Goal: Task Accomplishment & Management: Complete application form

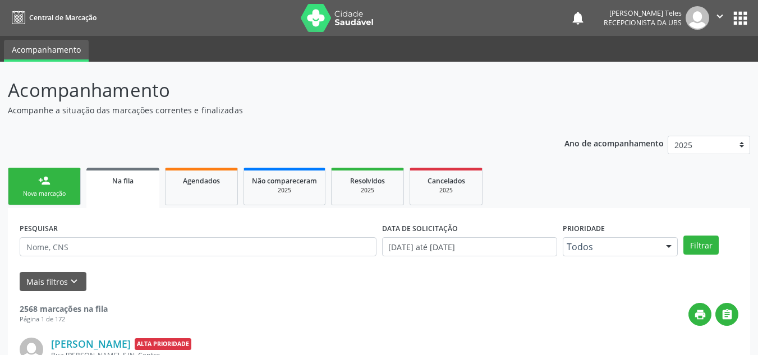
click at [49, 191] on div "Nova marcação" at bounding box center [44, 194] width 56 height 8
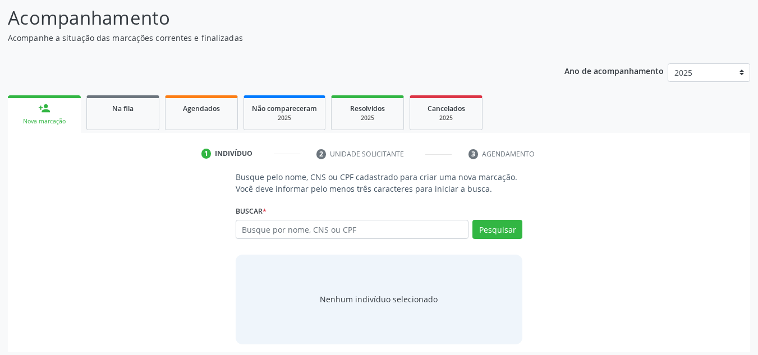
scroll to position [77, 0]
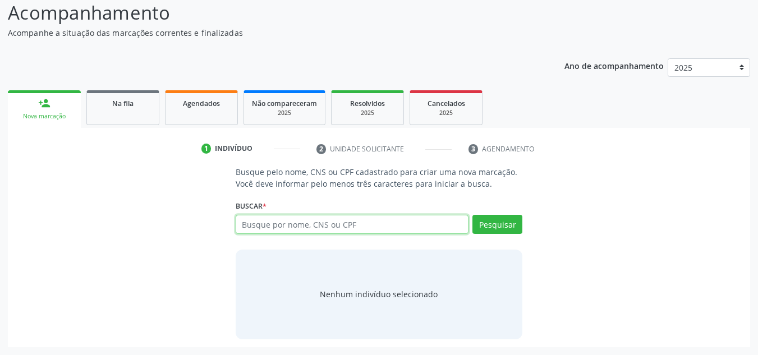
click at [309, 231] on input "text" at bounding box center [352, 224] width 233 height 19
click at [311, 225] on input "text" at bounding box center [352, 224] width 233 height 19
click at [289, 233] on input "text" at bounding box center [352, 224] width 233 height 19
type input "708508392047872"
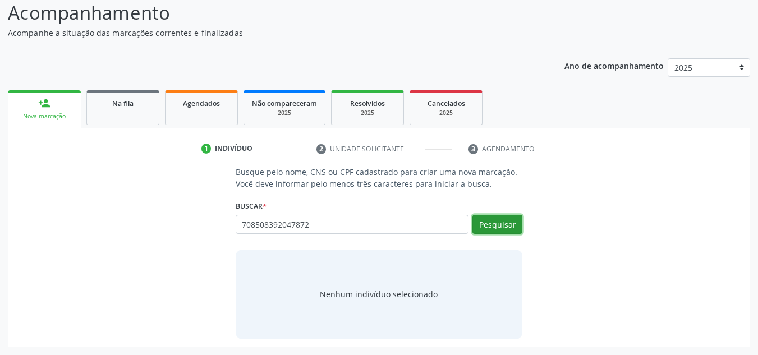
click at [508, 224] on button "Pesquisar" at bounding box center [497, 224] width 50 height 19
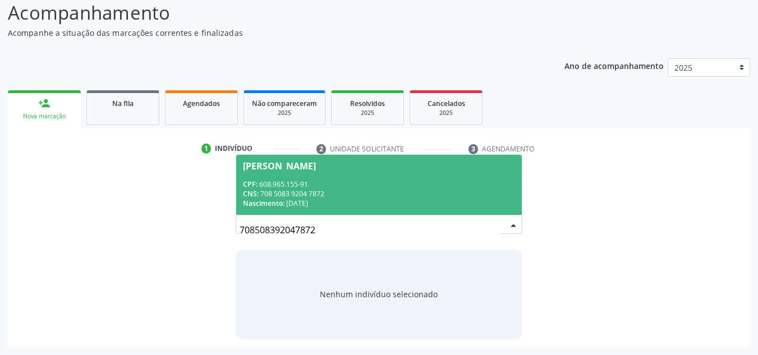
click at [309, 180] on div "CPF: 608.965.155-91" at bounding box center [379, 185] width 273 height 10
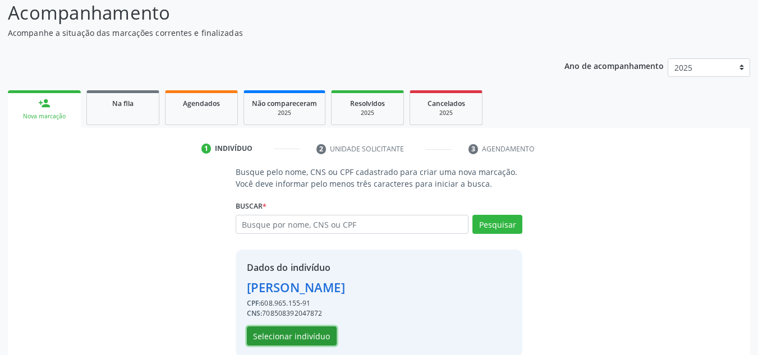
click at [303, 333] on button "Selecionar indivíduo" at bounding box center [292, 335] width 90 height 19
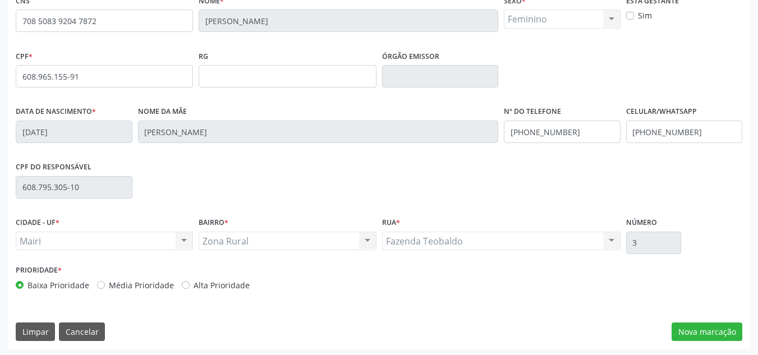
scroll to position [253, 0]
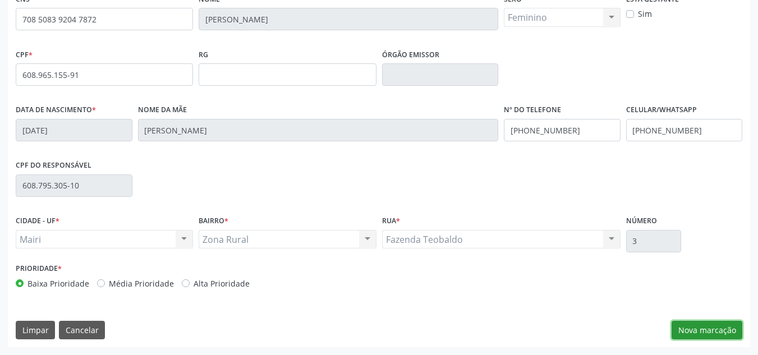
click at [700, 332] on button "Nova marcação" at bounding box center [706, 330] width 71 height 19
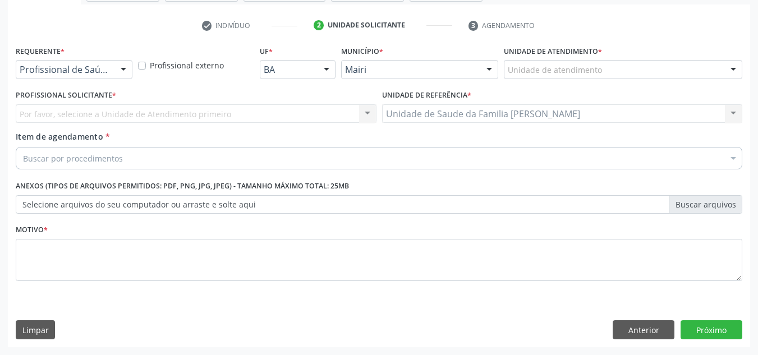
scroll to position [201, 0]
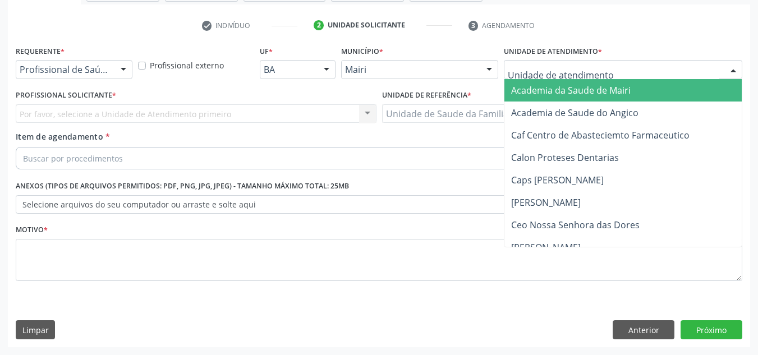
type input "j"
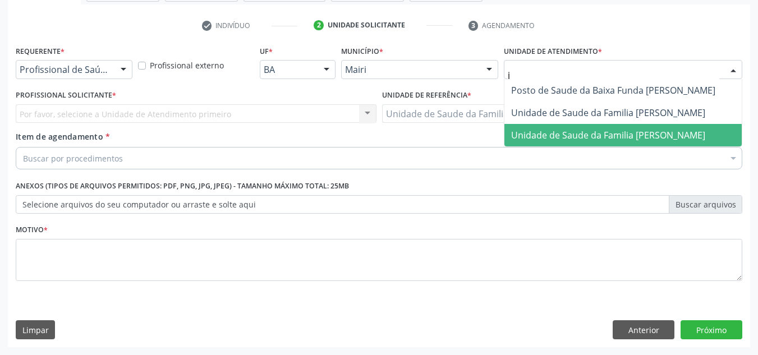
click at [553, 130] on span "Unidade de Saude da Familia [PERSON_NAME]" at bounding box center [608, 135] width 194 height 12
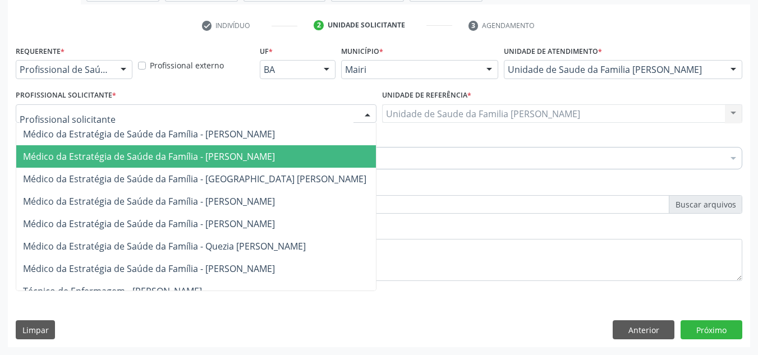
click at [70, 156] on span "Médico da Estratégia de Saúde da Família - [PERSON_NAME]" at bounding box center [149, 156] width 252 height 12
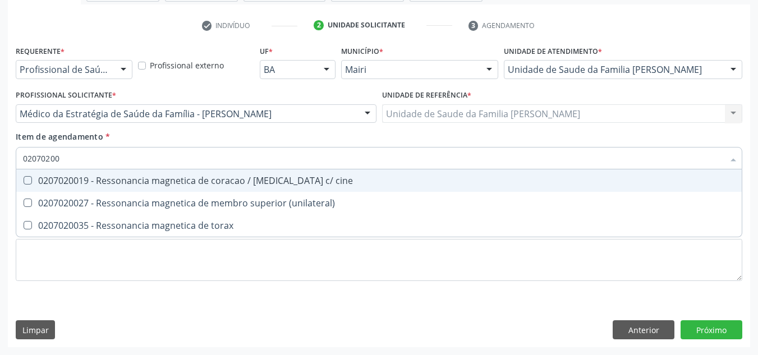
type input "020702002"
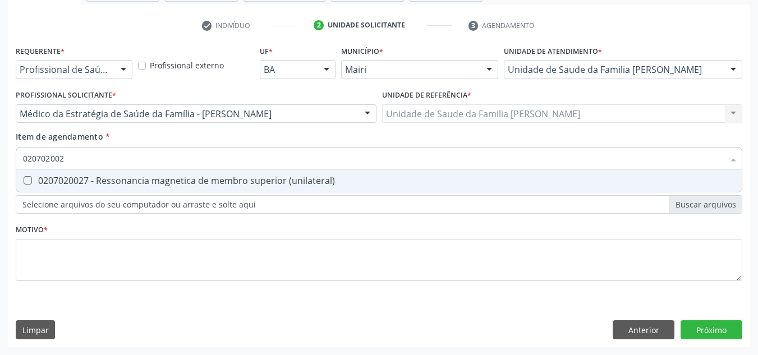
click at [94, 181] on div "0207020027 - Ressonancia magnetica de membro superior (unilateral)" at bounding box center [379, 180] width 712 height 9
checkbox \(unilateral\) "true"
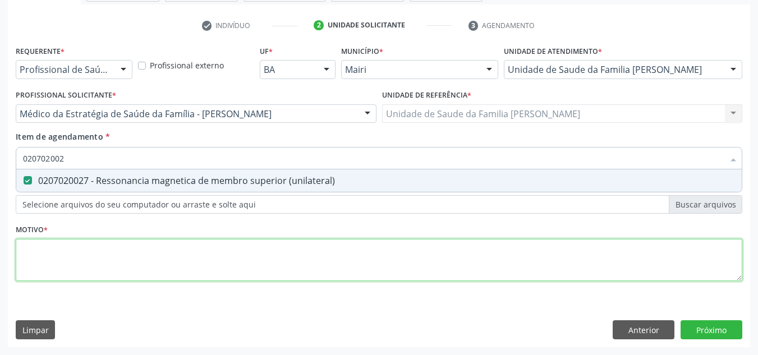
click at [85, 252] on div "Requerente * Profissional de Saúde Profissional de Saúde Paciente Nenhum result…" at bounding box center [379, 170] width 726 height 254
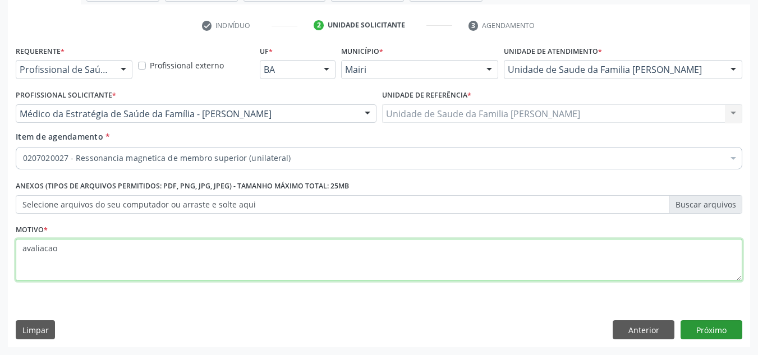
type textarea "avaliacao"
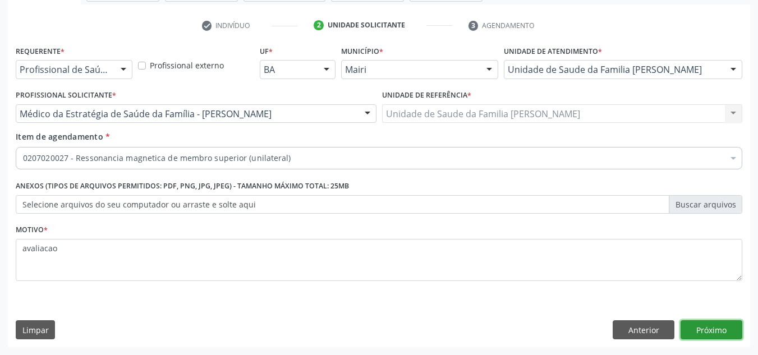
click at [730, 326] on button "Próximo" at bounding box center [711, 329] width 62 height 19
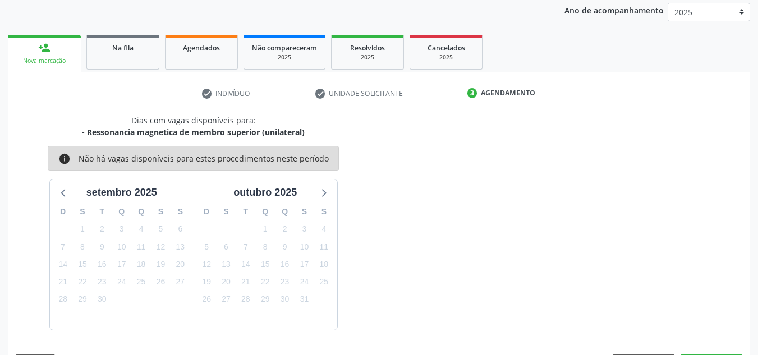
scroll to position [166, 0]
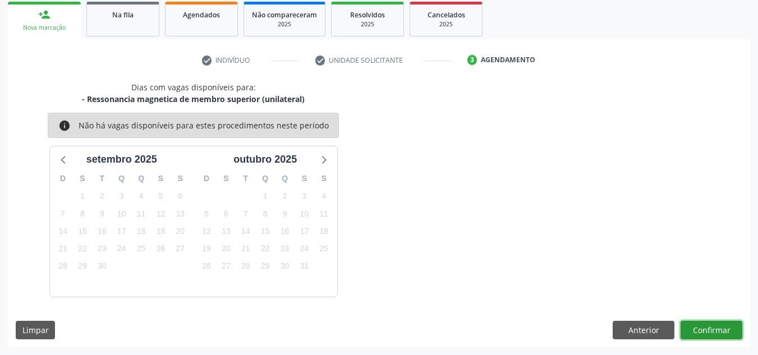
click at [708, 323] on button "Confirmar" at bounding box center [711, 330] width 62 height 19
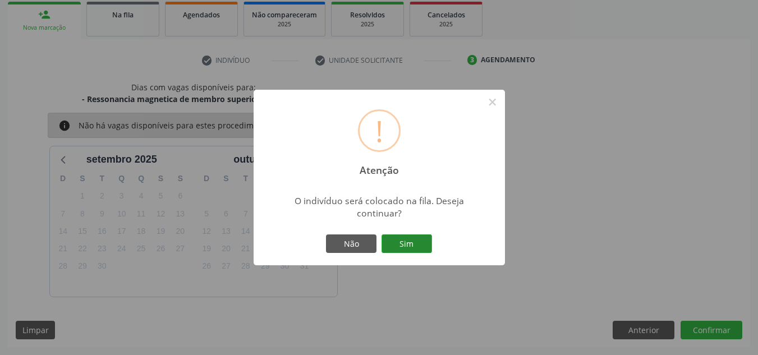
click at [413, 238] on button "Sim" at bounding box center [406, 243] width 50 height 19
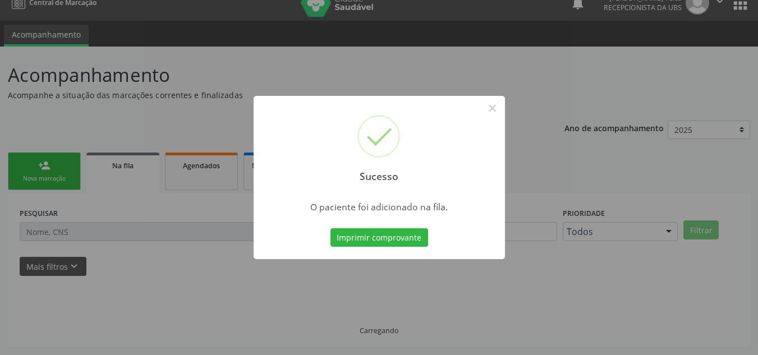
scroll to position [15, 0]
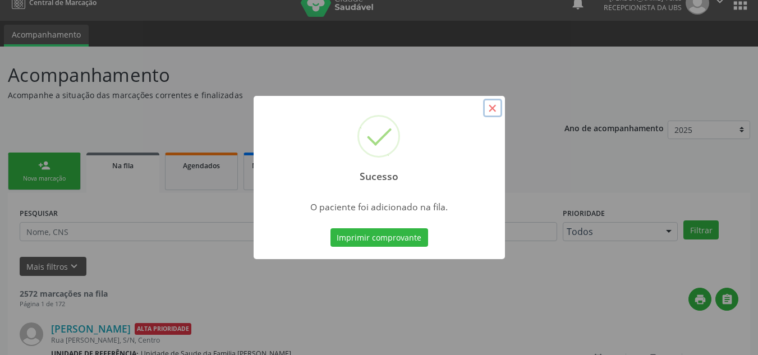
click at [495, 112] on button "×" at bounding box center [492, 108] width 19 height 19
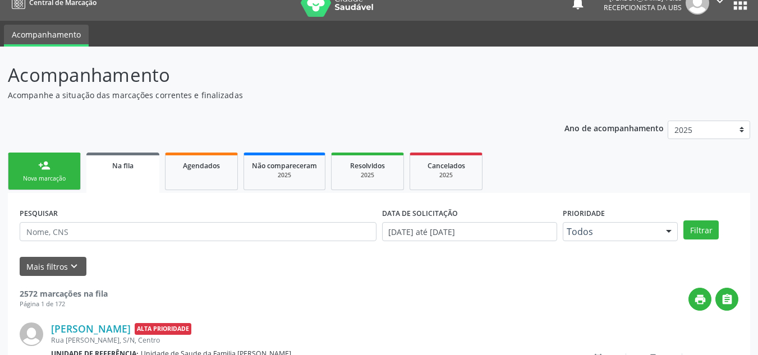
click at [50, 174] on div "Nova marcação" at bounding box center [44, 178] width 56 height 8
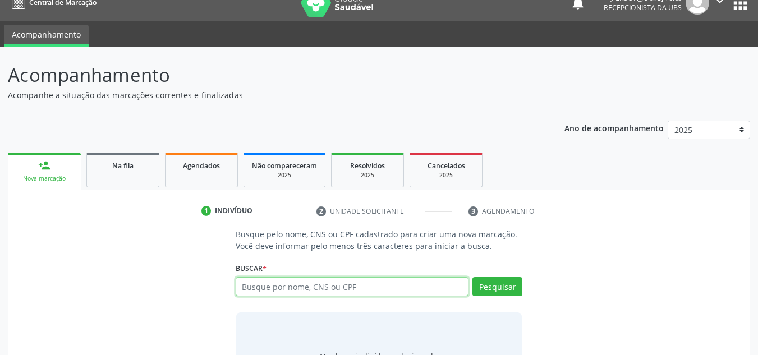
click at [360, 286] on input "text" at bounding box center [352, 286] width 233 height 19
type input "708508392047872"
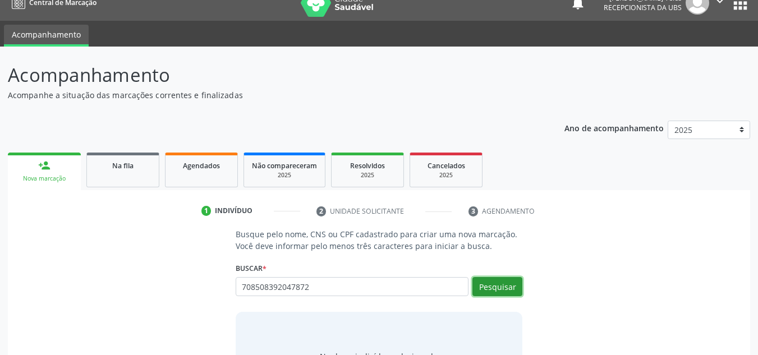
click at [495, 286] on button "Pesquisar" at bounding box center [497, 286] width 50 height 19
type input "708508392047872"
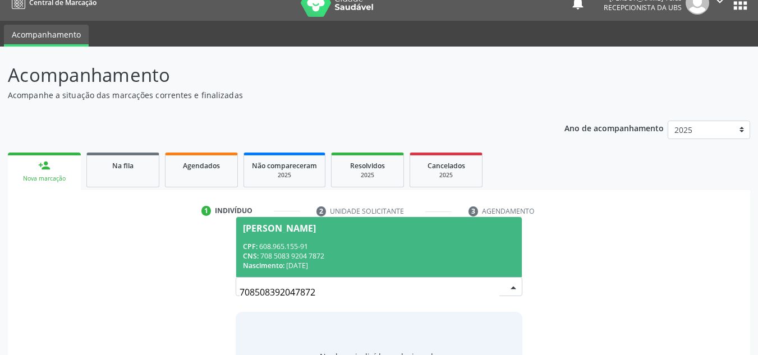
click at [354, 245] on div "CPF: 608.965.155-91" at bounding box center [379, 247] width 273 height 10
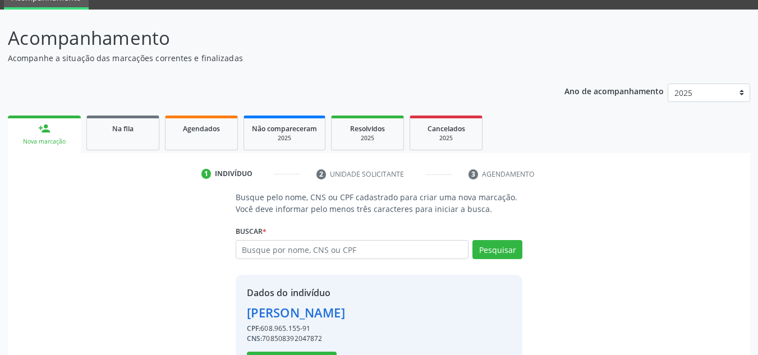
scroll to position [95, 0]
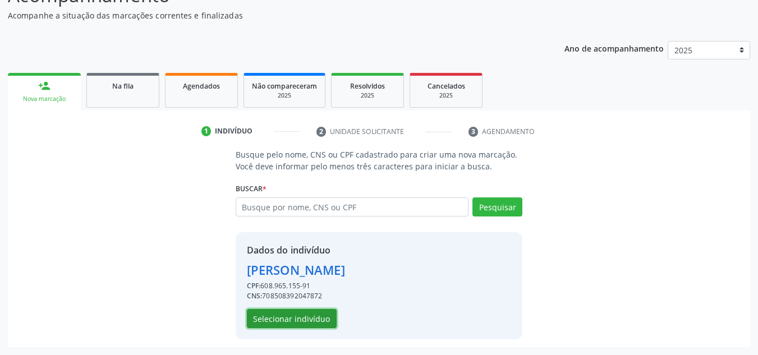
click at [322, 320] on button "Selecionar indivíduo" at bounding box center [292, 318] width 90 height 19
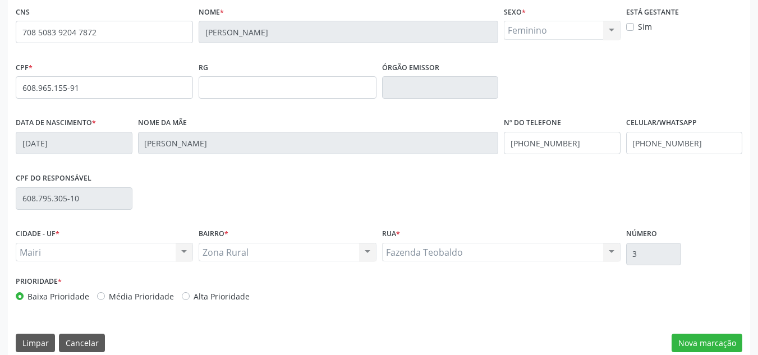
scroll to position [253, 0]
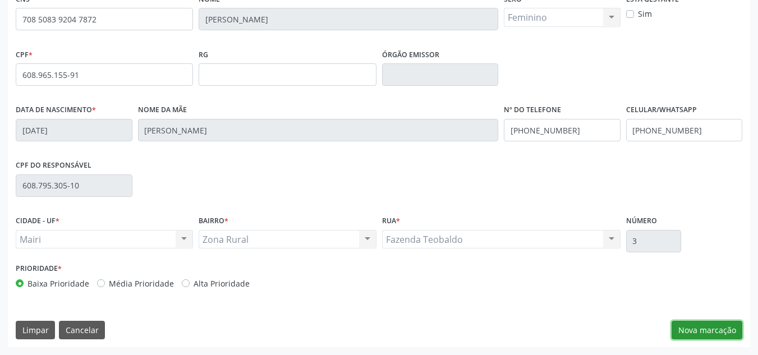
click at [705, 324] on button "Nova marcação" at bounding box center [706, 330] width 71 height 19
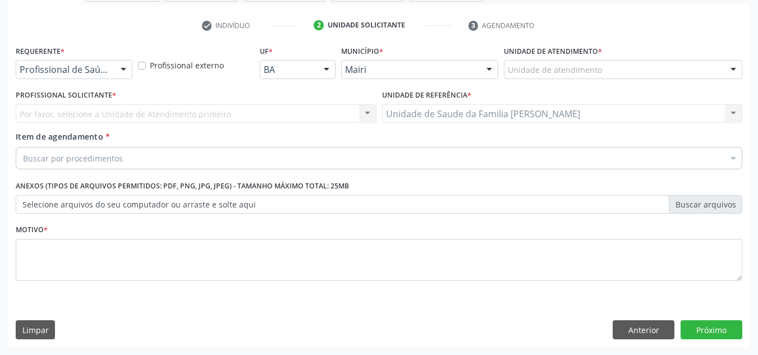
scroll to position [201, 0]
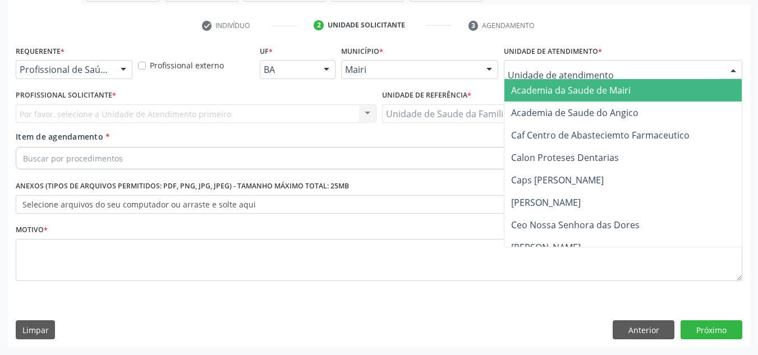
type input "j"
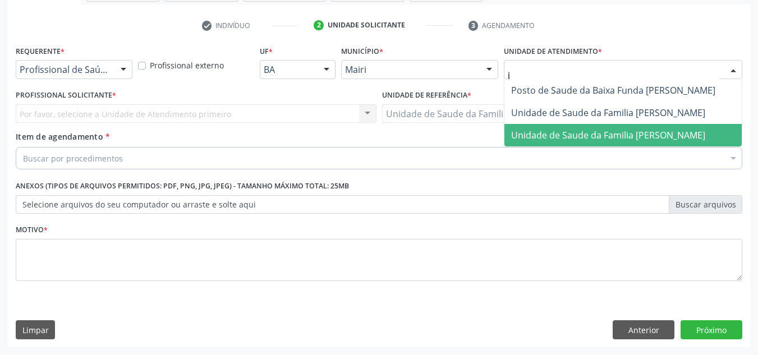
click at [543, 134] on span "Unidade de Saude da Familia [PERSON_NAME]" at bounding box center [608, 135] width 194 height 12
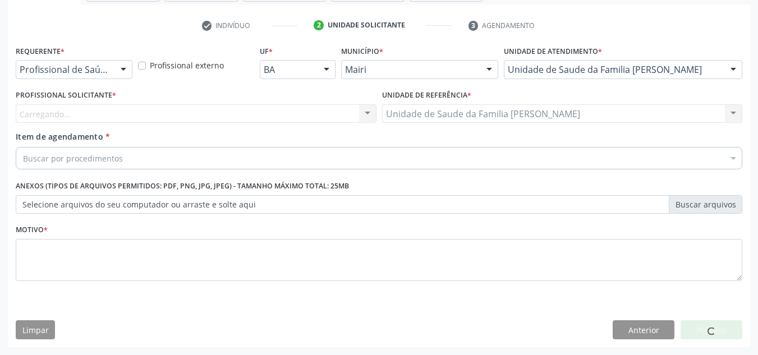
click at [58, 106] on div "Carregando... Nenhum resultado encontrado para: " " Não há nenhuma opção para s…" at bounding box center [196, 113] width 361 height 19
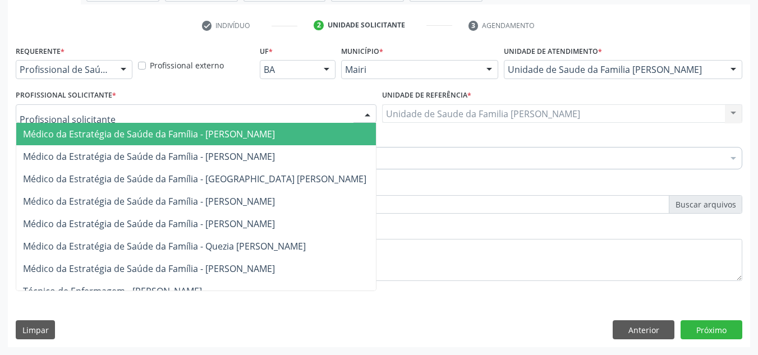
click at [58, 106] on div at bounding box center [196, 113] width 361 height 19
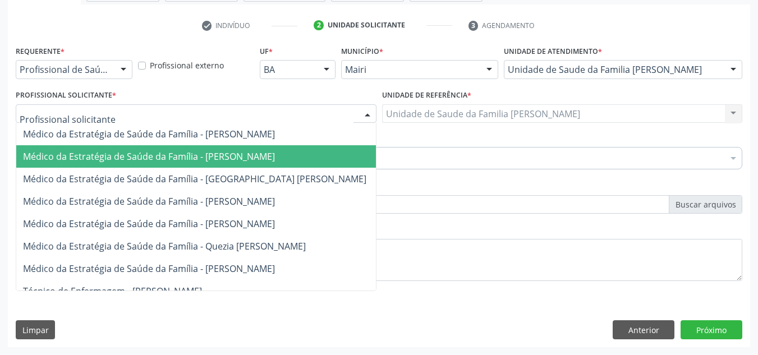
click at [99, 156] on span "Médico da Estratégia de Saúde da Família - [PERSON_NAME]" at bounding box center [149, 156] width 252 height 12
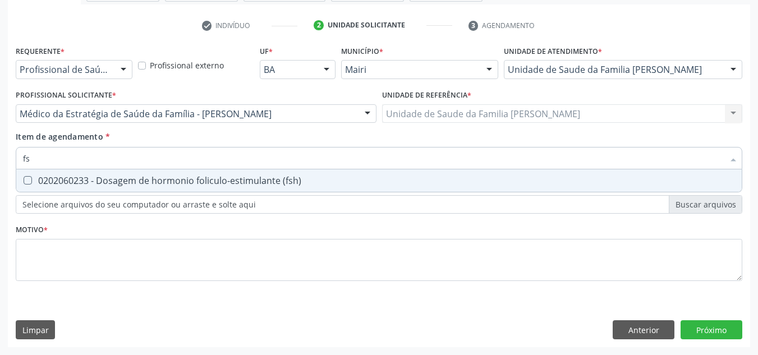
type input "fsh"
click at [103, 174] on span "0202060233 - Dosagem de hormonio foliculo-estimulante (fsh)" at bounding box center [378, 180] width 725 height 22
checkbox \(fsh\) "true"
type input "f"
checkbox \(fsh\) "false"
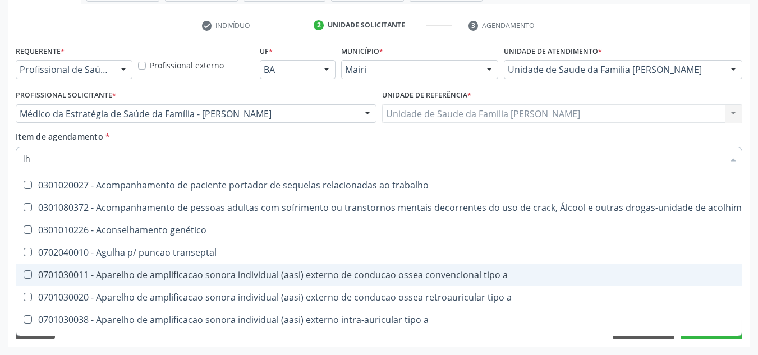
scroll to position [168, 0]
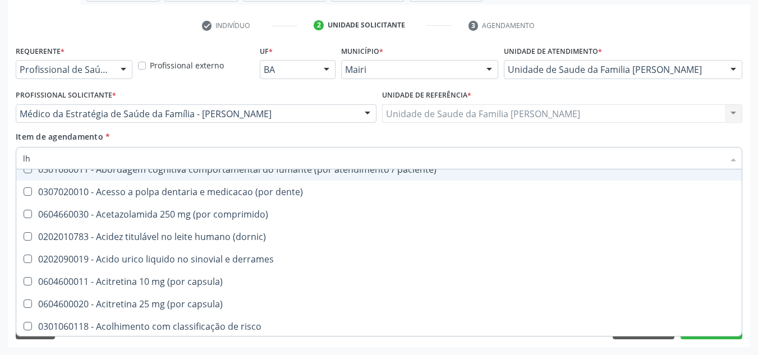
type input "l"
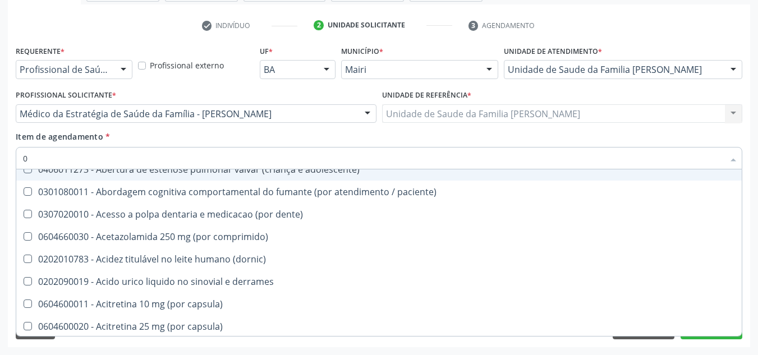
type input "02"
checkbox campo\) "true"
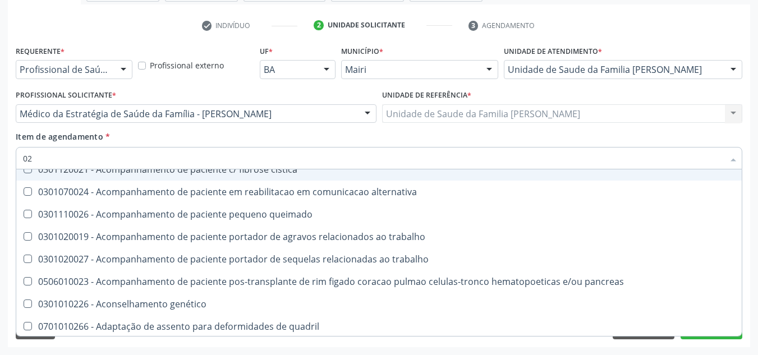
type input "020"
checkbox hemacias "true"
checkbox \(fsh\) "false"
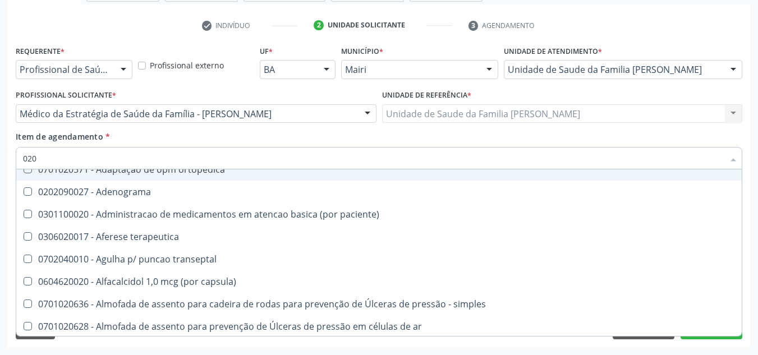
type input "0202"
checkbox continua "true"
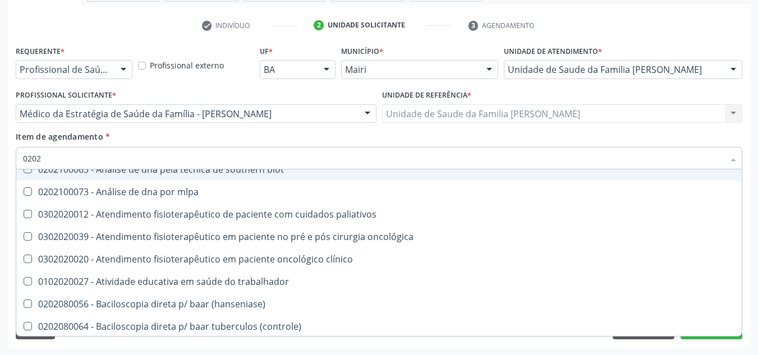
type input "02020"
checkbox esperma "true"
checkbox \(fsh\) "false"
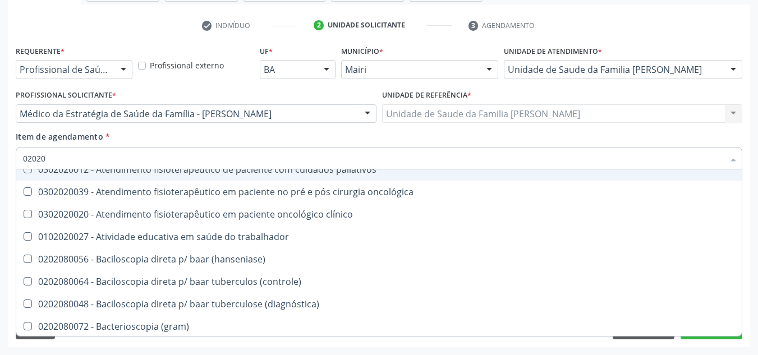
type input "020206"
checkbox addis "true"
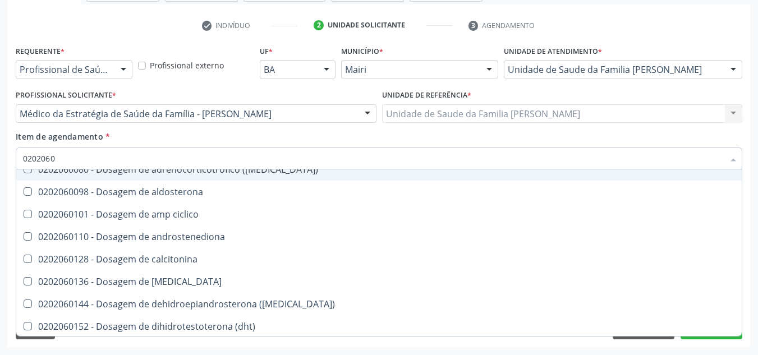
type input "02020602"
checkbox 17-alfa-hidroxiprogesterona "true"
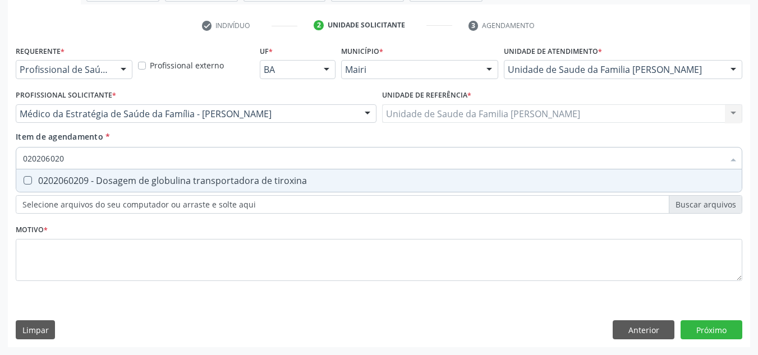
scroll to position [0, 0]
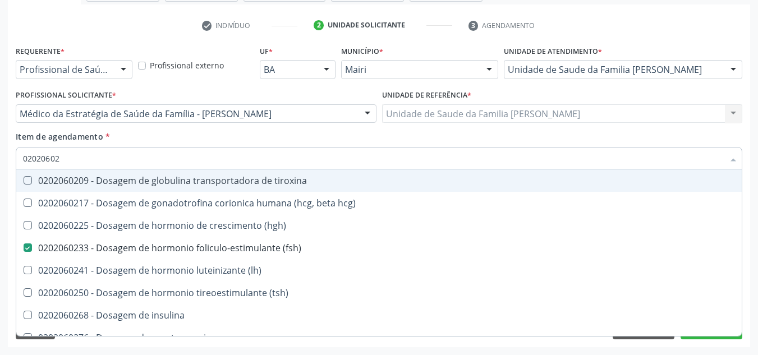
type input "020206024"
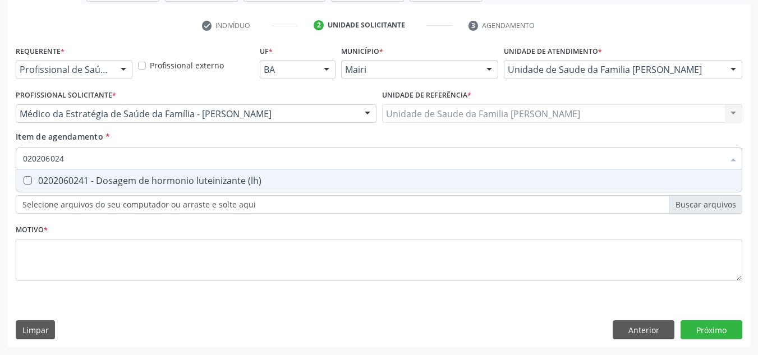
click at [96, 176] on div "0202060241 - Dosagem de hormonio luteinizante (lh)" at bounding box center [379, 180] width 712 height 9
checkbox \(lh\) "true"
type input "02020602"
checkbox \(lh\) "false"
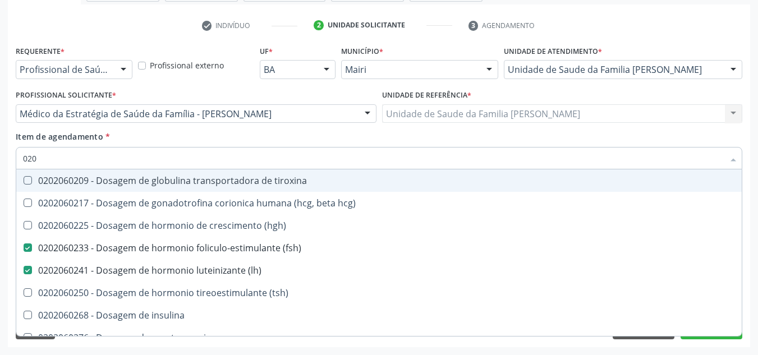
type input "02"
checkbox \(fsh\) "false"
checkbox \(lh\) "false"
type input "0"
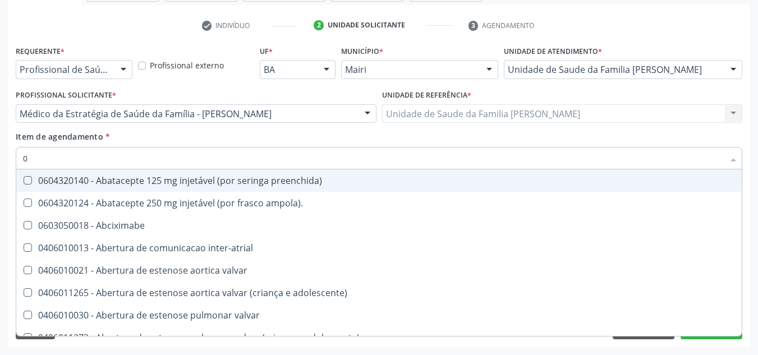
type input "02"
checkbox campo\) "true"
checkbox ml\) "true"
type input "020"
checkbox \(par\) "true"
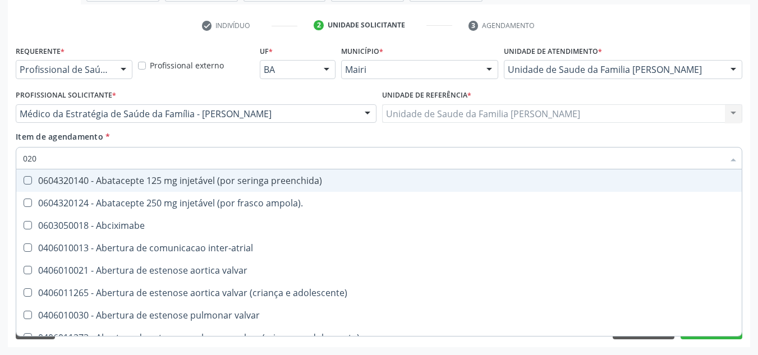
checkbox gráfico "true"
checkbox campo\) "false"
checkbox ml\) "false"
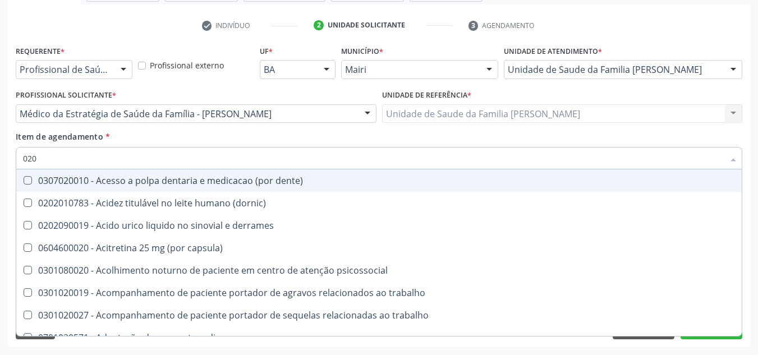
type input "0202"
checkbox continua "true"
checkbox percutanea "true"
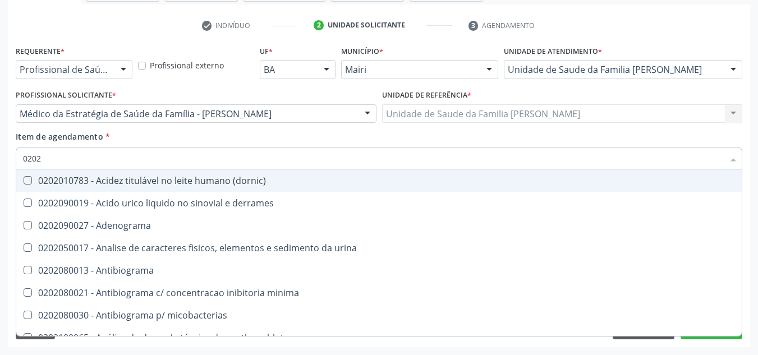
type input "02020"
checkbox esperma "true"
checkbox galactose "true"
checkbox \(fsh\) "false"
checkbox \(lh\) "false"
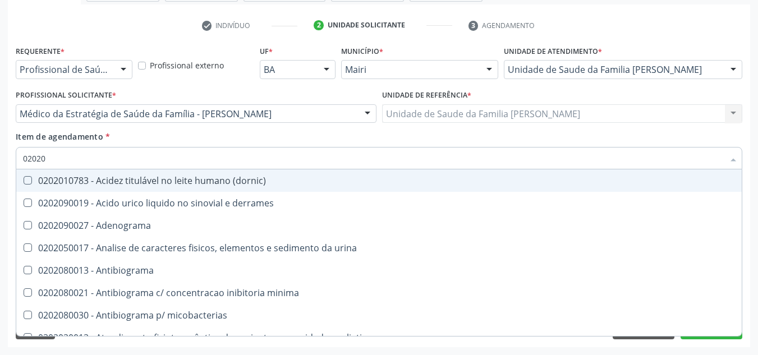
type input "020206"
checkbox addis "true"
checkbox b "true"
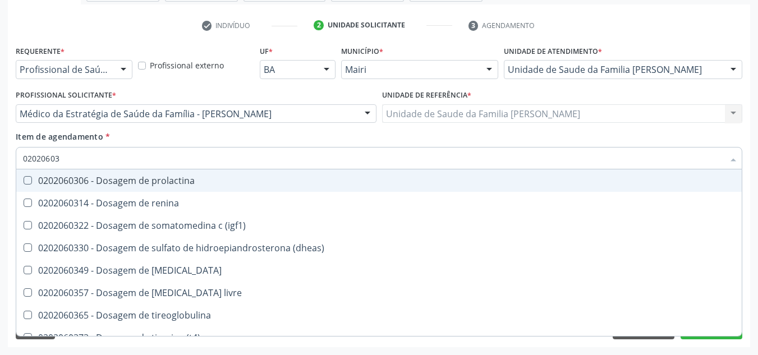
type input "020206030"
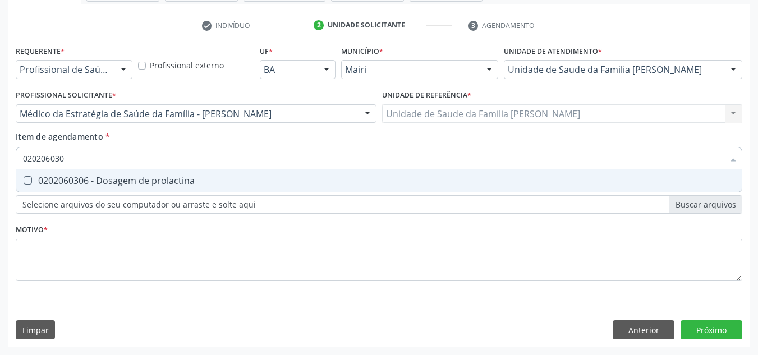
click at [96, 176] on div "0202060306 - Dosagem de prolactina" at bounding box center [379, 180] width 712 height 9
checkbox prolactina "true"
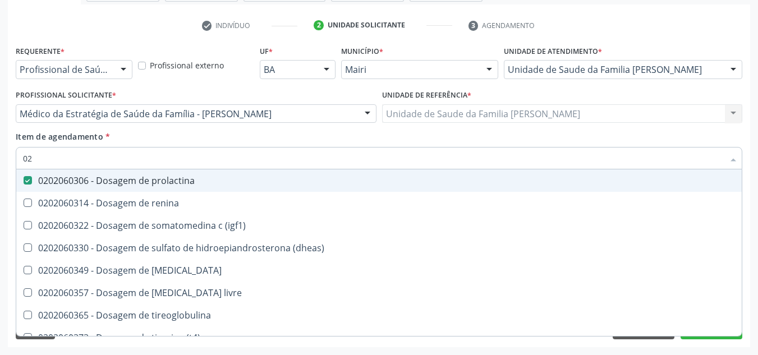
type input "0"
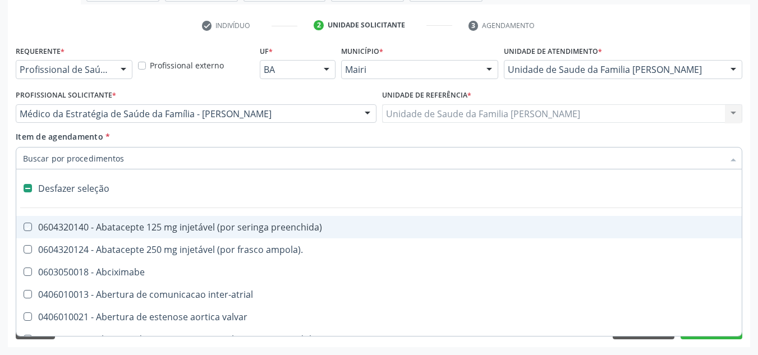
checkbox preenchida\) "false"
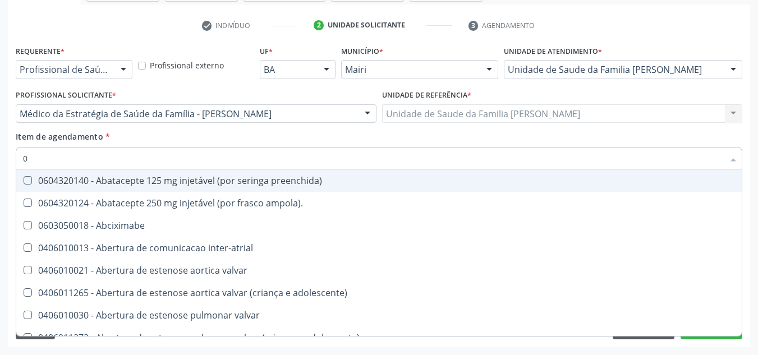
type input "02"
checkbox campo\) "true"
checkbox ml\) "true"
checkbox automatica\) "true"
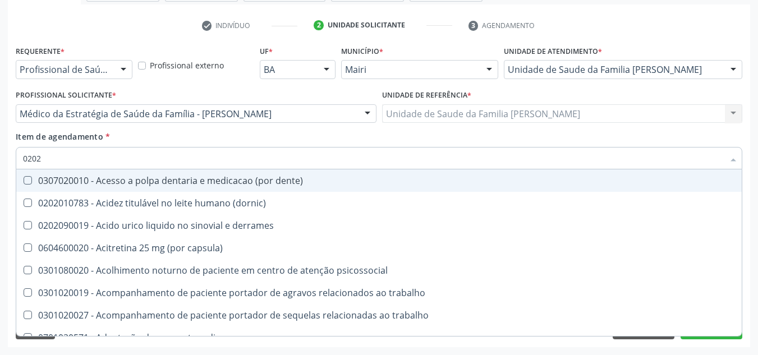
type input "02020"
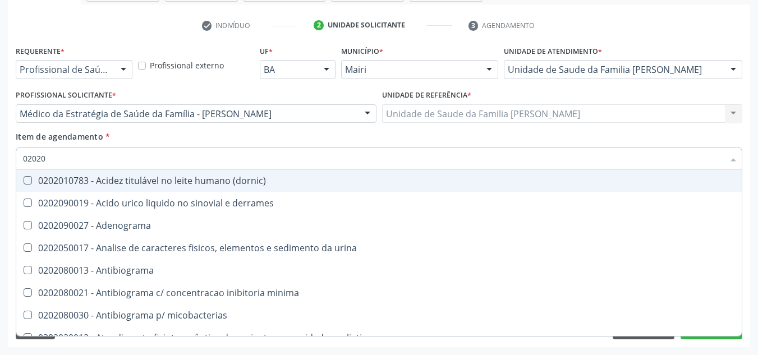
checkbox \(fsh\) "true"
checkbox \(lh\) "true"
checkbox metotrexato "false"
checkbox urina "false"
checkbox prolactina "true"
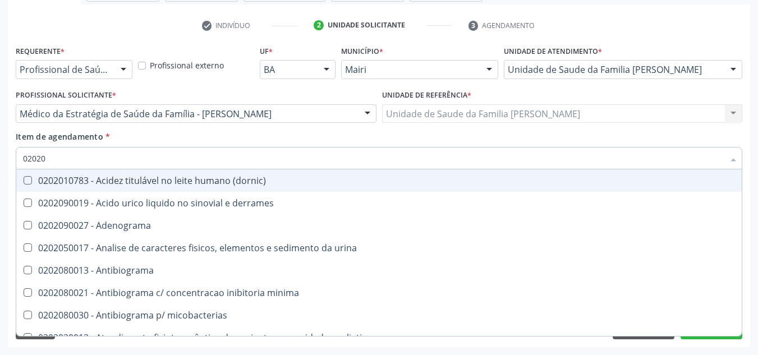
checkbox tireoglobulina "false"
type input "020206"
checkbox addis "true"
checkbox b "true"
checkbox liquor "true"
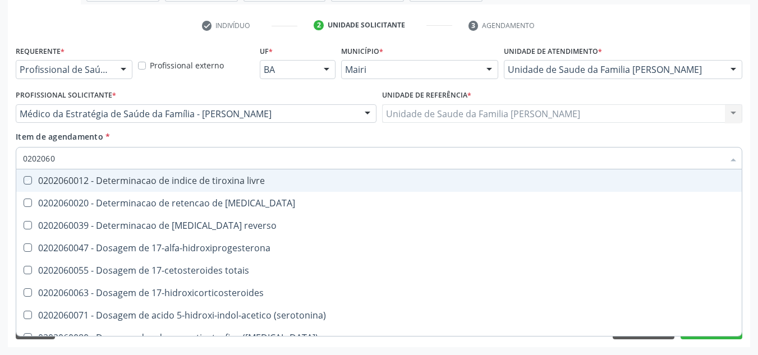
type input "02020603"
checkbox livre "true"
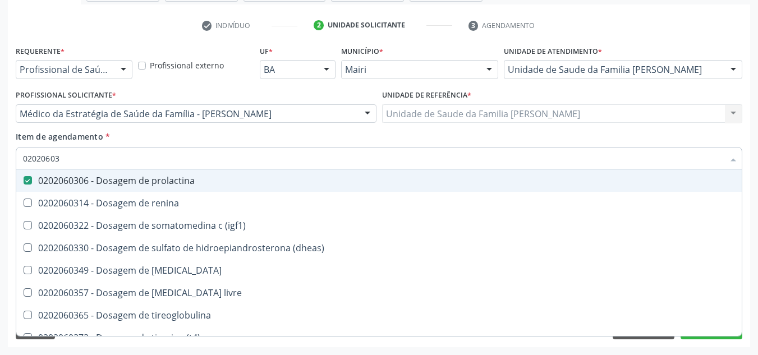
type input "020206035"
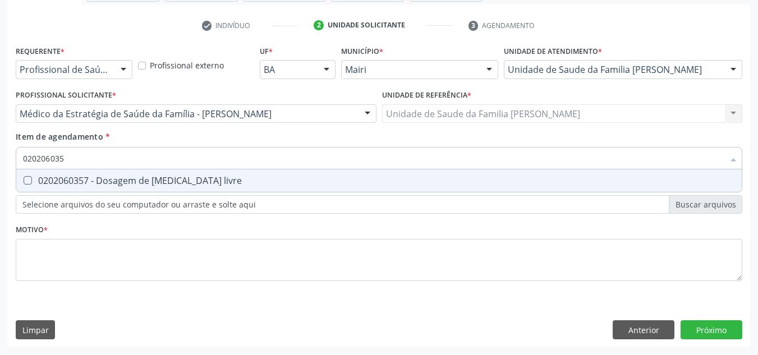
click at [96, 177] on div "0202060357 - Dosagem de [MEDICAL_DATA] livre" at bounding box center [379, 180] width 712 height 9
checkbox livre "true"
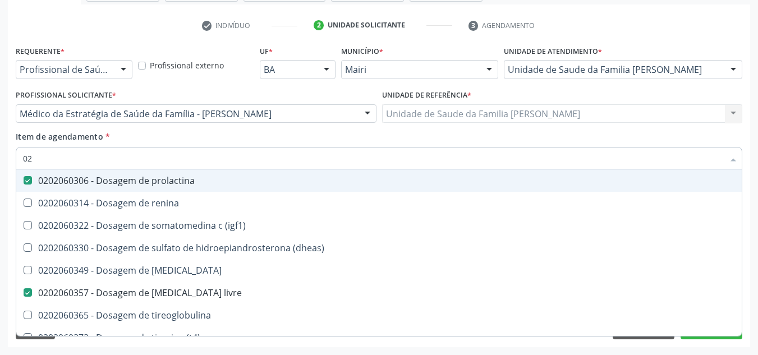
type input "0"
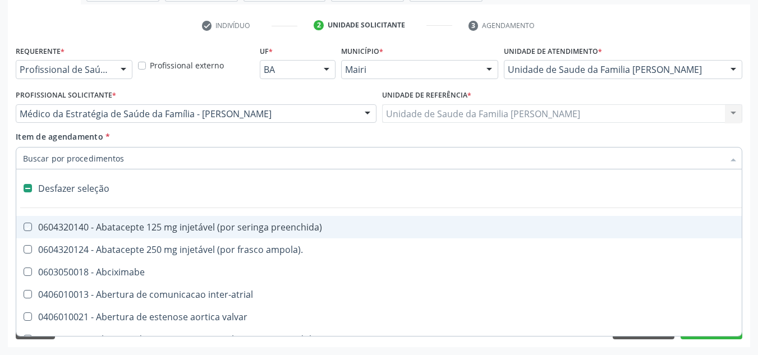
checkbox preenchida\) "false"
checkbox adolescente\) "false"
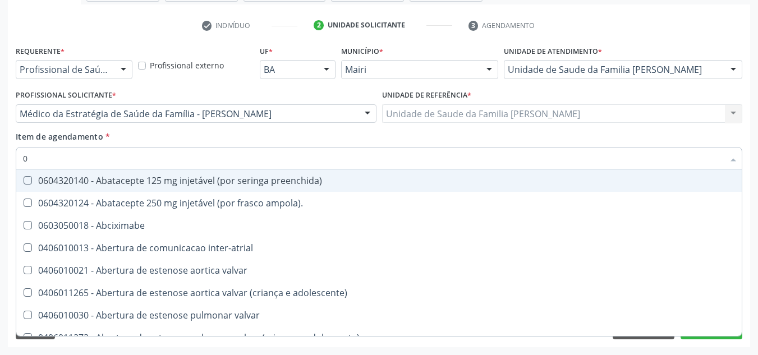
type input "02"
checkbox campo\) "true"
checkbox ml\) "true"
checkbox automatica\) "true"
checkbox toracotomia "true"
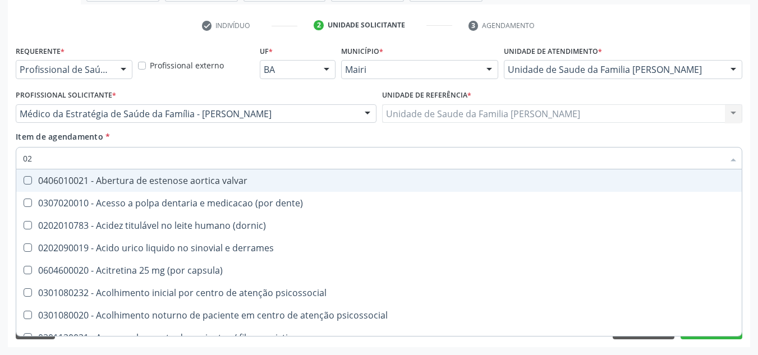
type input "020"
checkbox hemacias "true"
checkbox trombina "true"
checkbox parafusos "true"
checkbox pezinho\) "true"
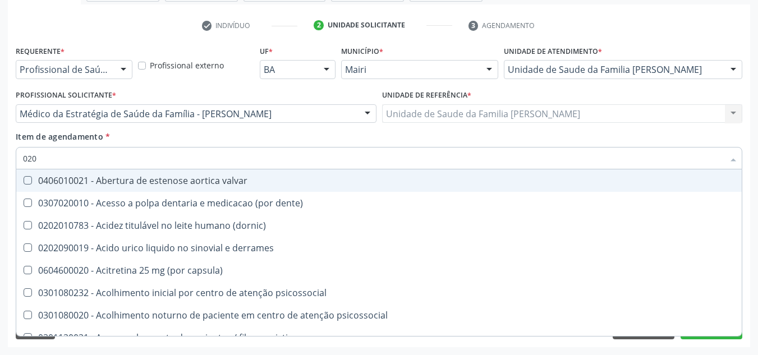
checkbox \(fsh\) "false"
checkbox \(lh\) "false"
checkbox prolactina "false"
checkbox livre "false"
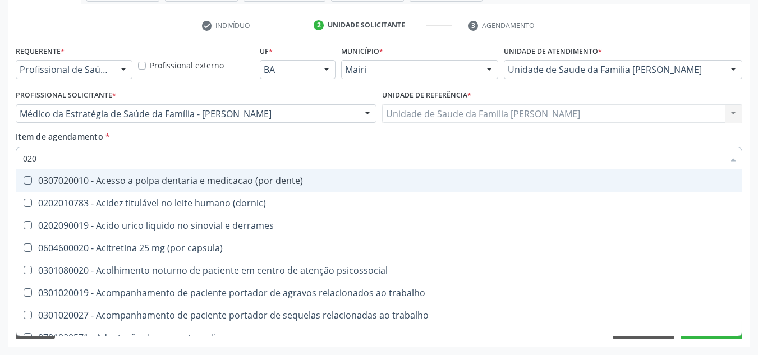
type input "0202"
checkbox continua "true"
checkbox percutanea "true"
checkbox imagens\) "true"
checkbox 67 "true"
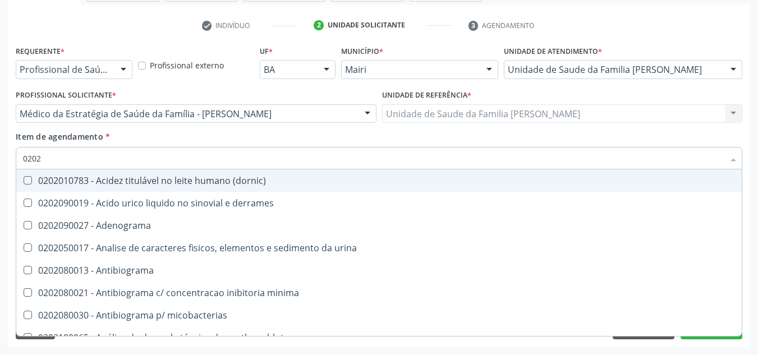
type input "02020"
checkbox esperma "true"
checkbox galactose "true"
checkbox \(fsh\) "false"
checkbox \(lh\) "false"
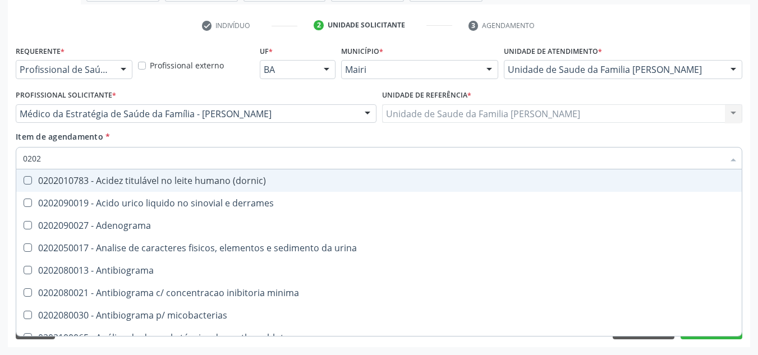
checkbox leucino-aminopeptidase "true"
checkbox potassio "true"
checkbox prolactina "false"
checkbox livre "false"
type input "020206"
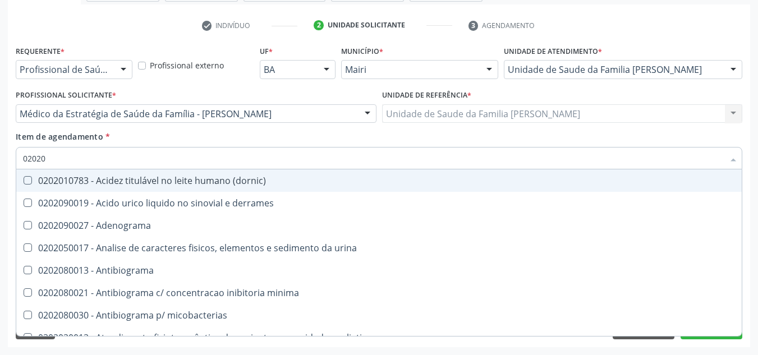
checkbox addis "true"
checkbox b "true"
checkbox liquor "true"
checkbox anaerobicas "true"
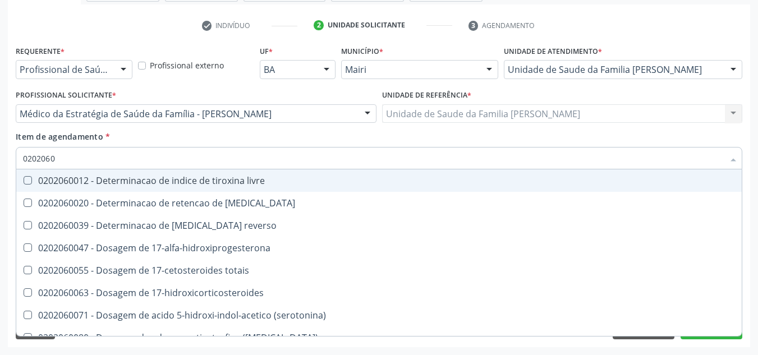
type input "02020602"
checkbox 17-alfa-hidroxiprogesterona "true"
checkbox totais "true"
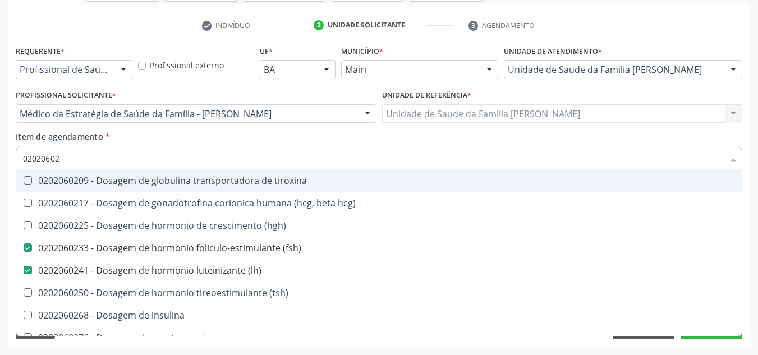
type input "020206029"
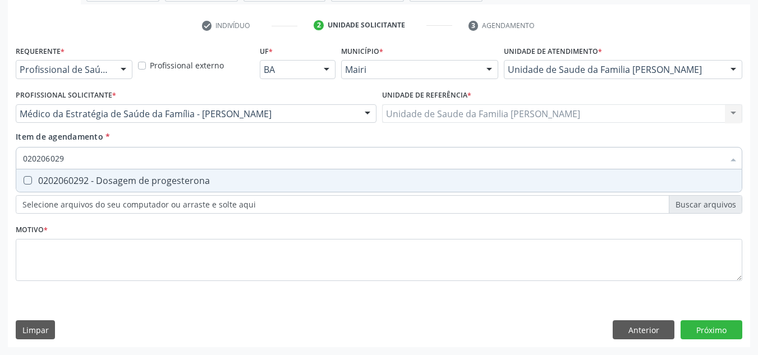
click at [96, 177] on div "0202060292 - Dosagem de progesterona" at bounding box center [379, 180] width 712 height 9
checkbox progesterona "true"
type input "02020602"
checkbox progesterona "false"
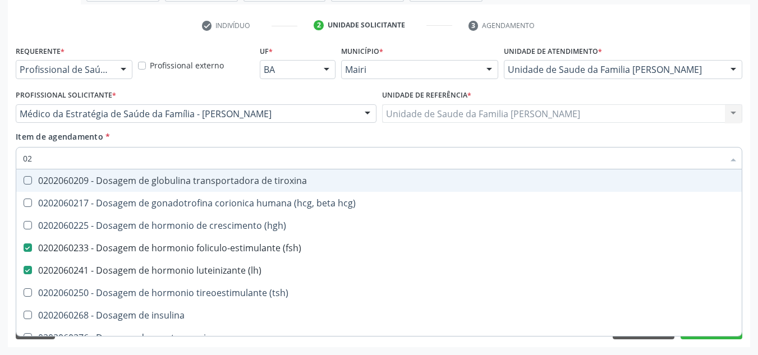
type input "0"
checkbox \(fsh\) "false"
checkbox \(lh\) "false"
checkbox progesterona "false"
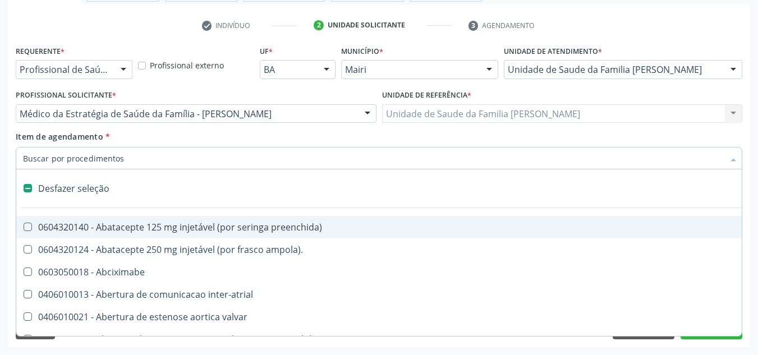
type input "t"
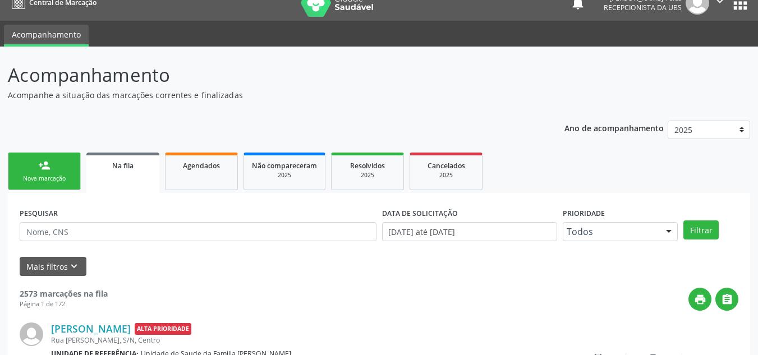
scroll to position [15, 0]
